Goal: Task Accomplishment & Management: Use online tool/utility

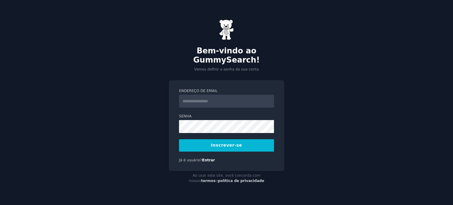
click at [203, 95] on input "Endereço de email" at bounding box center [226, 101] width 95 height 13
type input "**********"
click at [197, 140] on button "Inscrever-se" at bounding box center [226, 145] width 95 height 12
click at [250, 142] on button "Inscrever-se" at bounding box center [226, 145] width 95 height 12
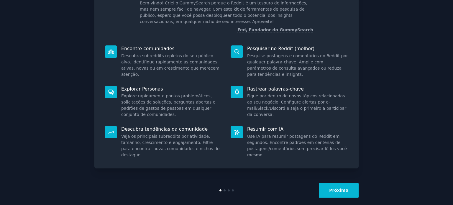
scroll to position [50, 0]
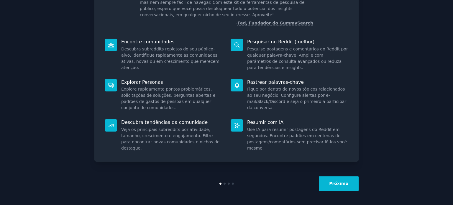
click at [335, 181] on font "Próximo" at bounding box center [338, 183] width 19 height 5
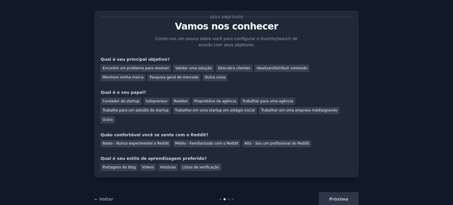
scroll to position [12, 0]
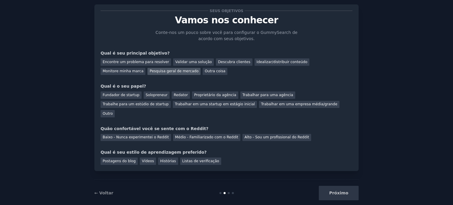
click at [149, 71] on font "Pesquisa geral de mercado" at bounding box center [173, 71] width 49 height 4
click at [113, 111] on font "Outro" at bounding box center [108, 113] width 10 height 4
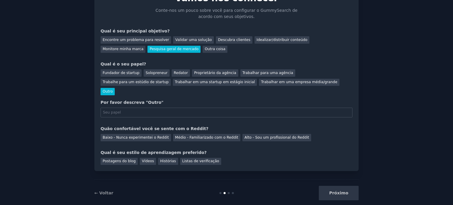
click at [120, 108] on input "text" at bounding box center [226, 113] width 252 height 10
type input "Trabalho sozinho para o meu próprio site"
click at [175, 135] on font "Médio - Familiarizado com o Reddit" at bounding box center [206, 137] width 63 height 4
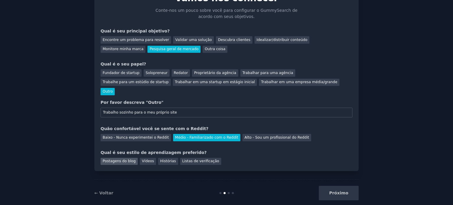
click at [121, 159] on font "Postagens do blog" at bounding box center [119, 161] width 33 height 4
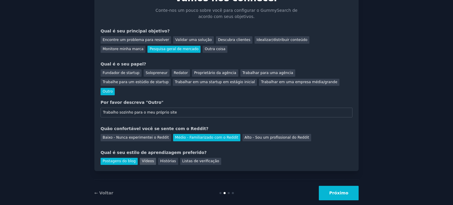
click at [142, 159] on font "Vídeos" at bounding box center [148, 161] width 12 height 4
click at [121, 159] on font "Postagens do blog" at bounding box center [119, 161] width 33 height 4
click at [142, 159] on font "Vídeos" at bounding box center [148, 161] width 12 height 4
click at [346, 190] on font "Próximo" at bounding box center [338, 192] width 19 height 5
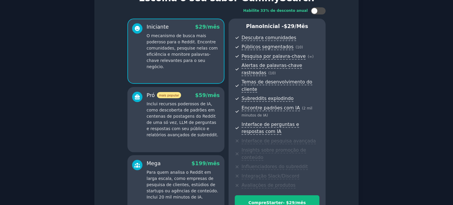
scroll to position [98, 0]
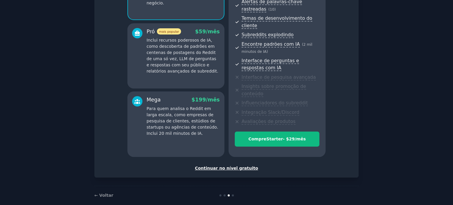
click at [231, 166] on font "Continuar no nível gratuito" at bounding box center [226, 168] width 63 height 5
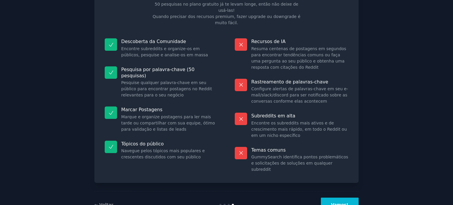
scroll to position [49, 0]
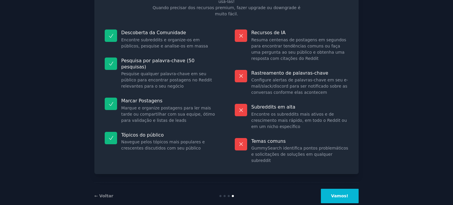
click at [347, 189] on button "Vamos!" at bounding box center [340, 196] width 38 height 14
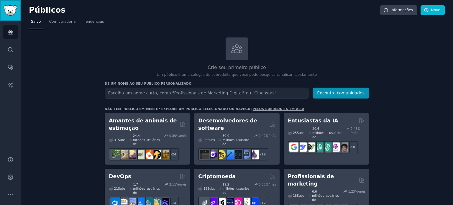
click at [8, 7] on img "Barra lateral" at bounding box center [11, 10] width 14 height 10
